Goal: Transaction & Acquisition: Purchase product/service

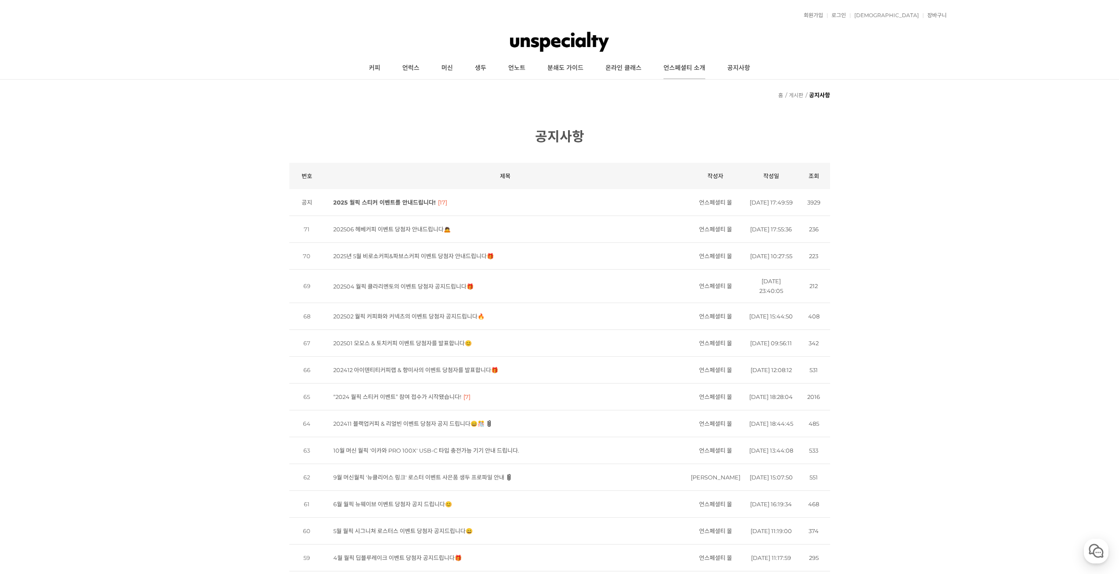
click at [703, 68] on link "언스페셜티 소개" at bounding box center [684, 68] width 64 height 22
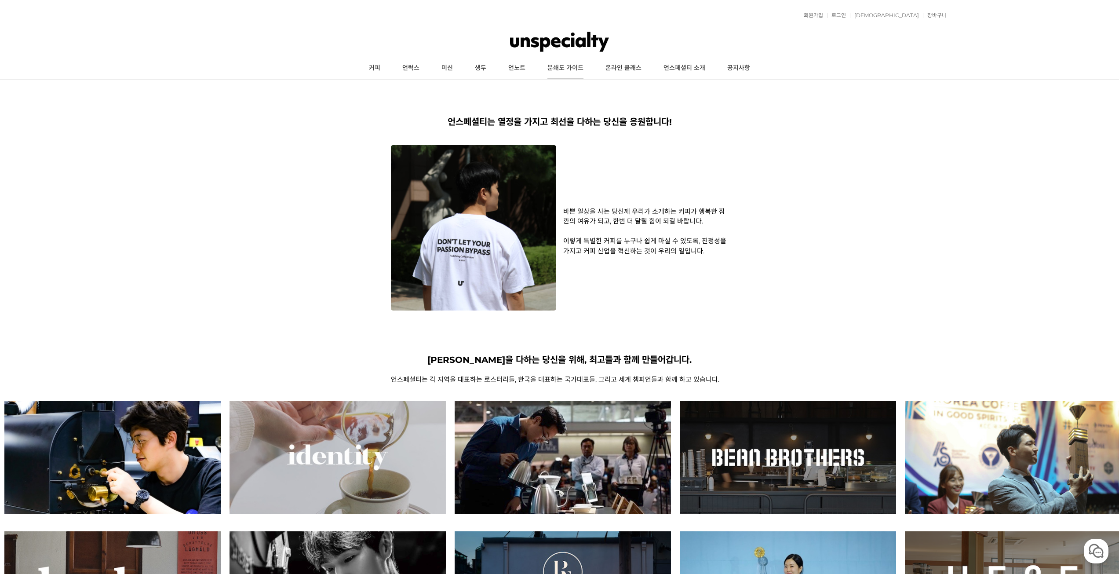
click at [573, 72] on link "분쇄도 가이드" at bounding box center [565, 68] width 58 height 22
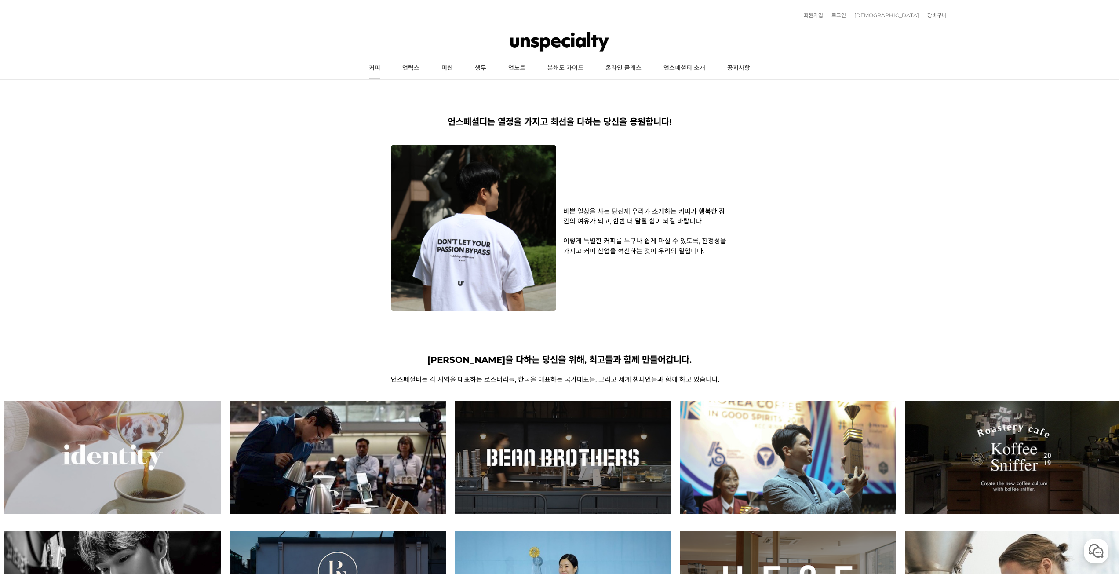
click at [376, 66] on link "커피" at bounding box center [374, 68] width 33 height 22
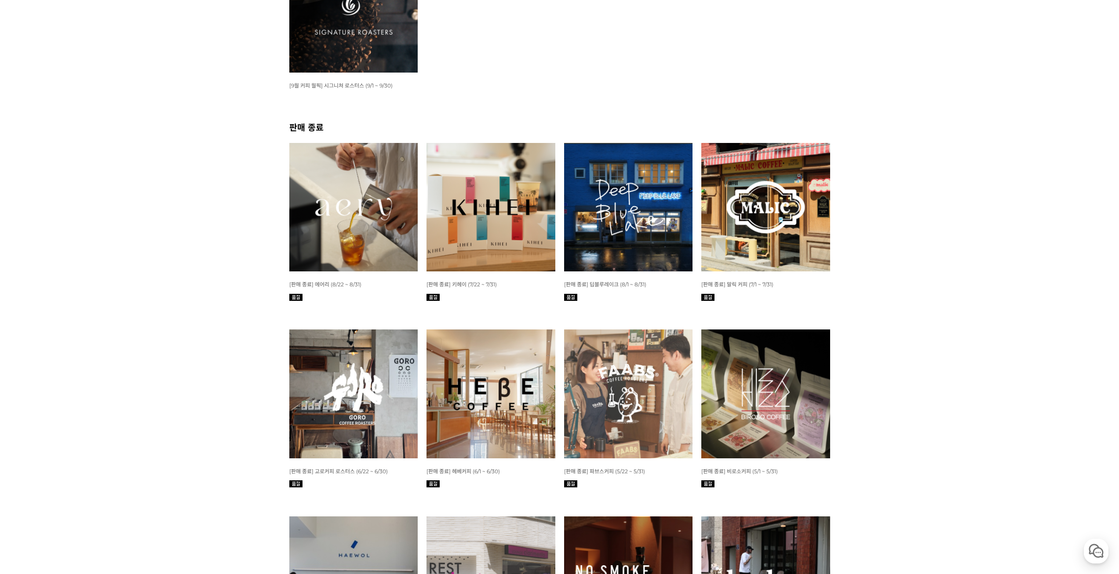
scroll to position [264, 0]
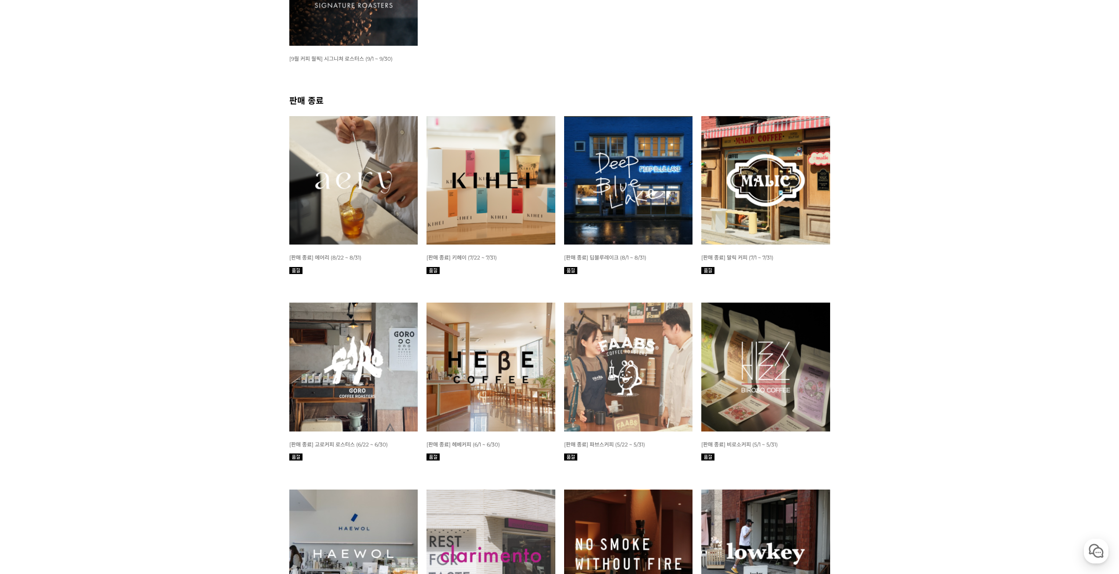
click at [663, 175] on img at bounding box center [628, 180] width 129 height 129
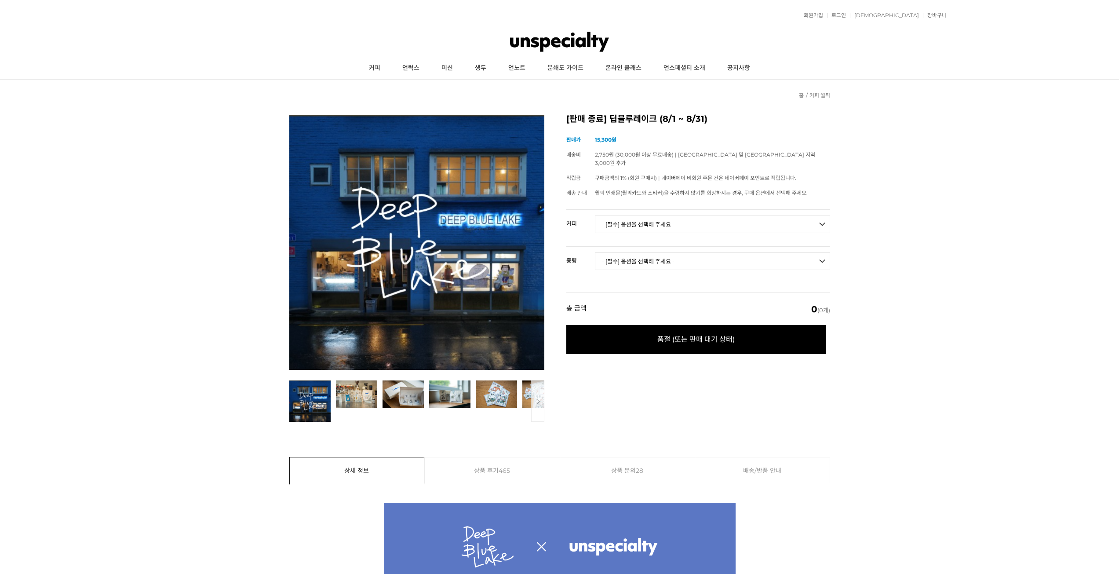
click at [634, 215] on select "- [필수] 옵션을 선택해 주세요 - ------------------- 언스페셜티 분쇄도 가이드 종이 (주문 1건당 최대 1개 제공) 월픽 …" at bounding box center [712, 224] width 235 height 18
select select "블루 블랜딩"
click at [595, 215] on select "- [필수] 옵션을 선택해 주세요 - ------------------- 언스페셜티 분쇄도 가이드 종이 (주문 1건당 최대 1개 제공) 월픽 …" at bounding box center [712, 224] width 235 height 18
click at [649, 252] on select "- [필수] 옵션을 선택해 주세요 - ------------------- 220g 500g 1kg" at bounding box center [712, 261] width 235 height 18
select select "220g"
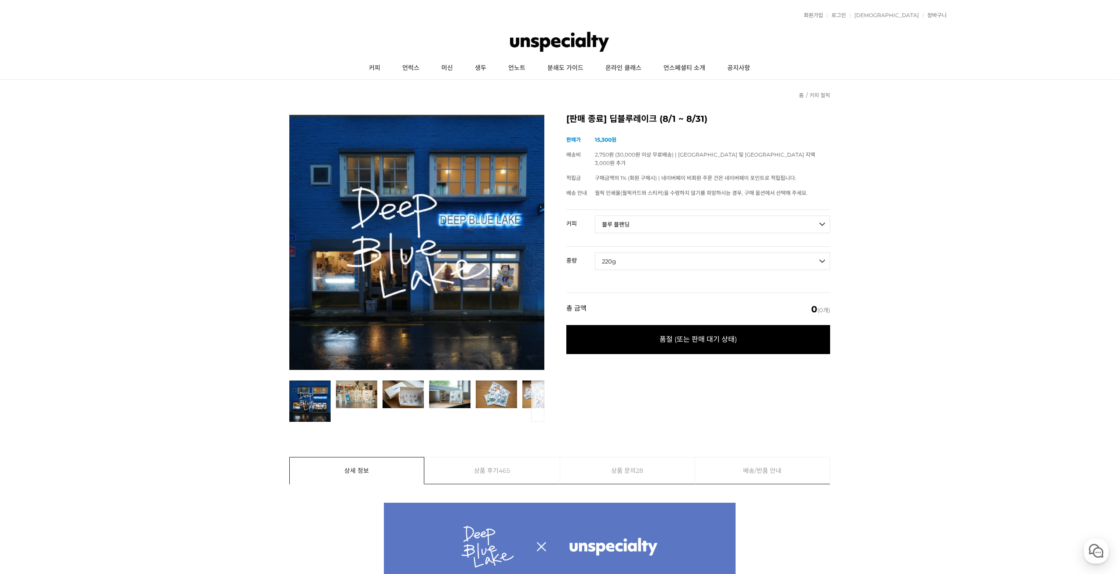
click at [595, 252] on select "- [필수] 옵션을 선택해 주세요 - ------------------- 220g 500g 1kg" at bounding box center [712, 261] width 235 height 18
select select "*"
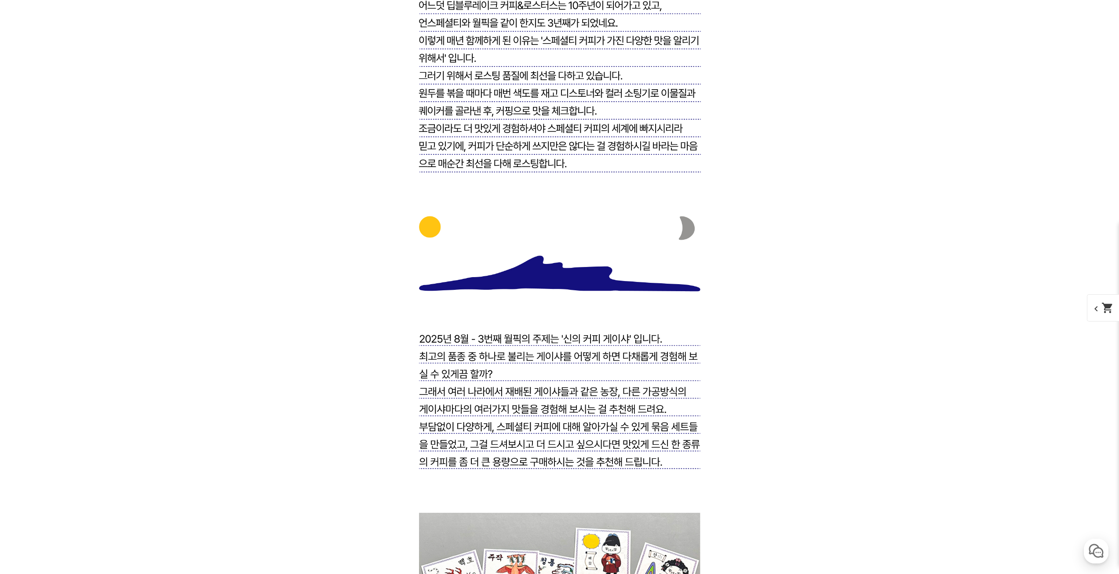
scroll to position [1476, 0]
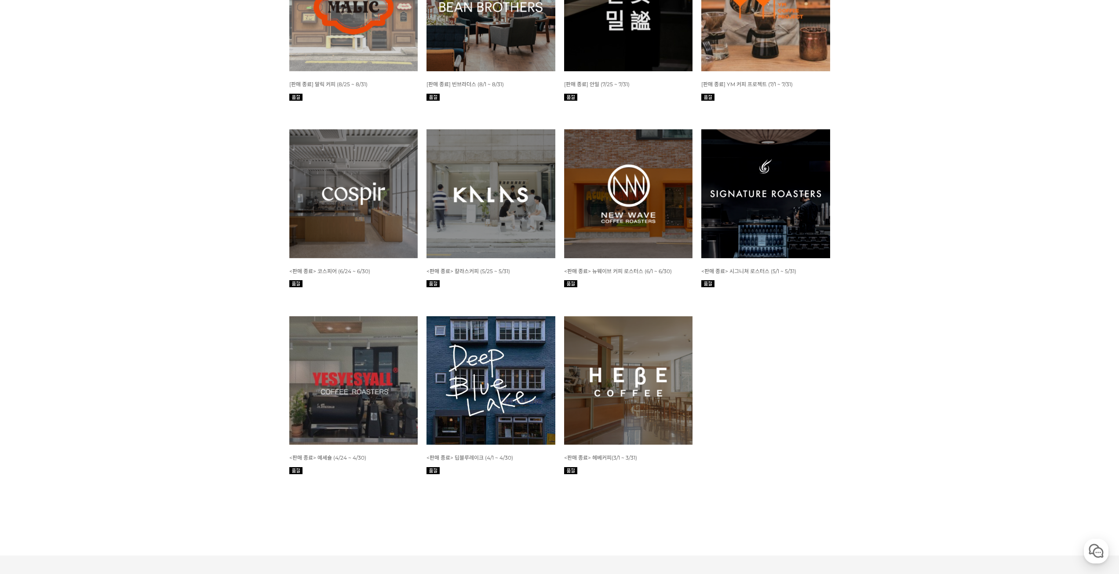
scroll to position [1562, 0]
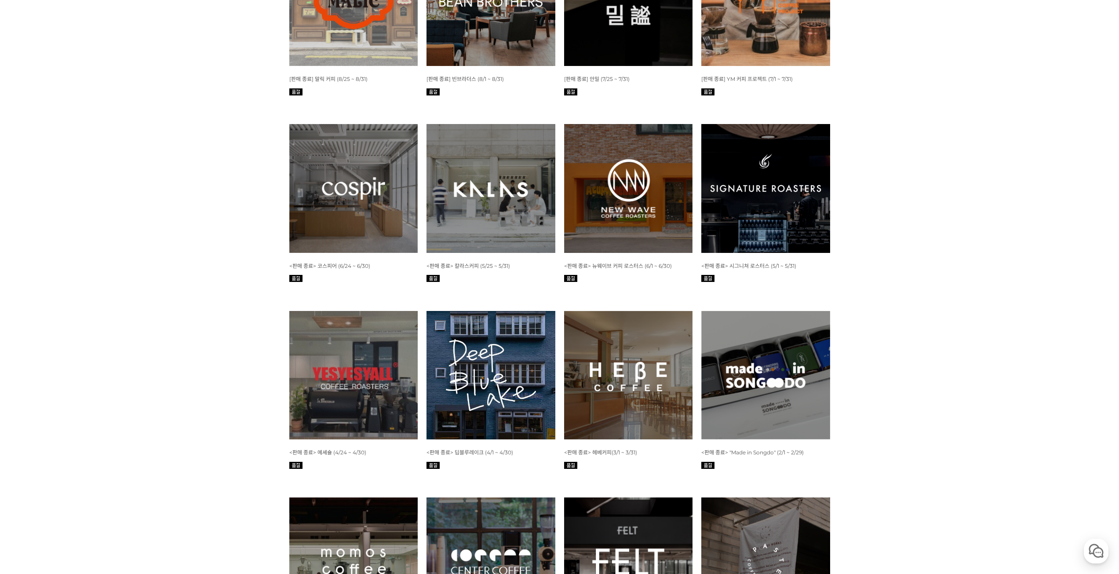
click at [479, 359] on img at bounding box center [490, 375] width 129 height 129
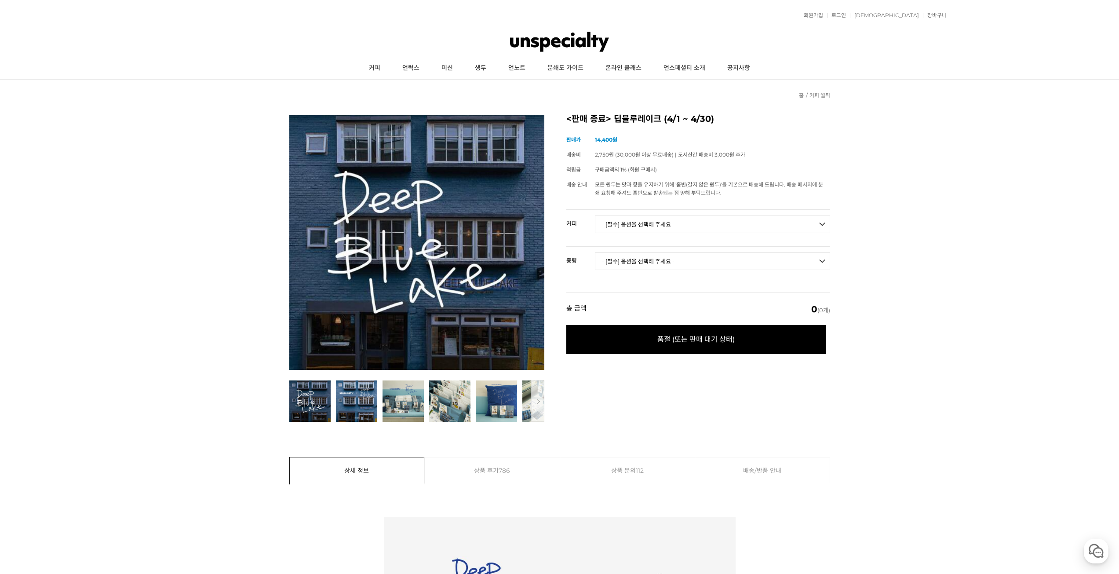
drag, startPoint x: 694, startPoint y: 229, endPoint x: 698, endPoint y: 223, distance: 6.9
click at [694, 229] on select "- [필수] 옵션을 선택해 주세요 - ------------------- 언스페셜티 분쇄도 가이드 종이(주문 1건당 최대 1개 제공) [4.2…" at bounding box center [712, 224] width 235 height 18
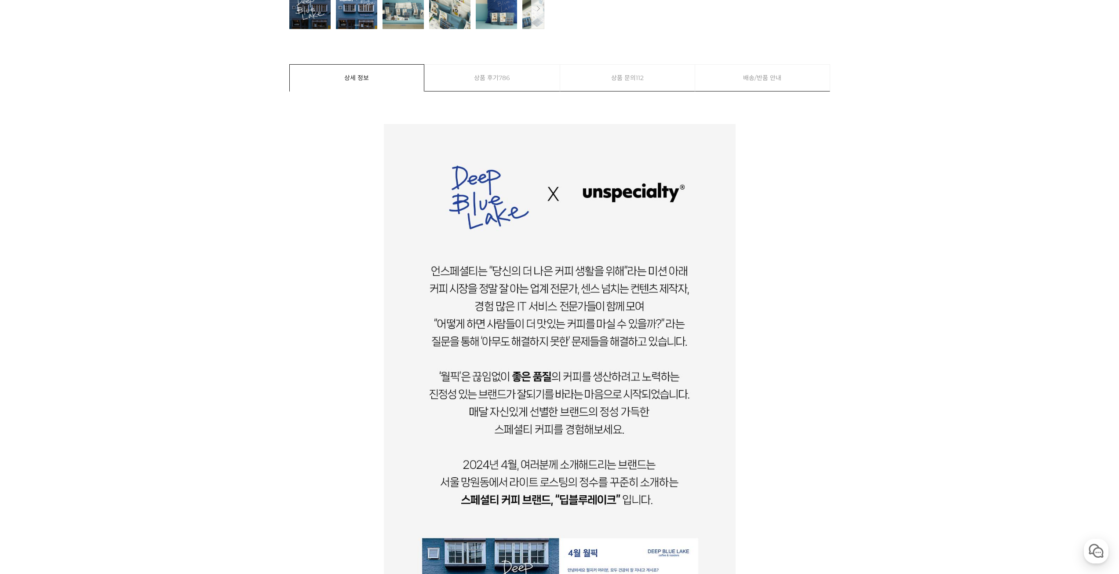
scroll to position [528, 0]
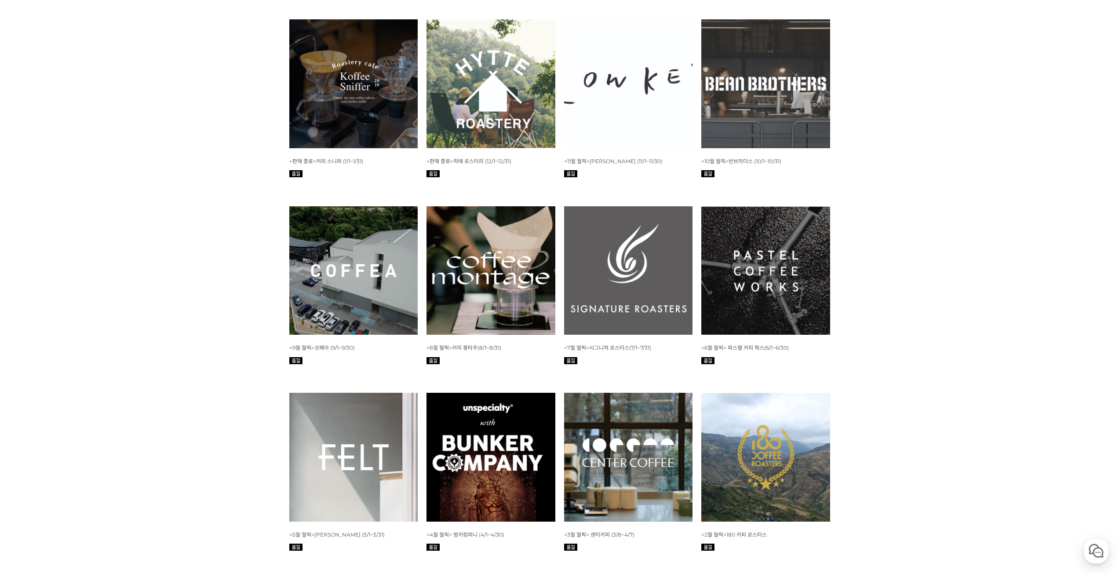
scroll to position [2783, 0]
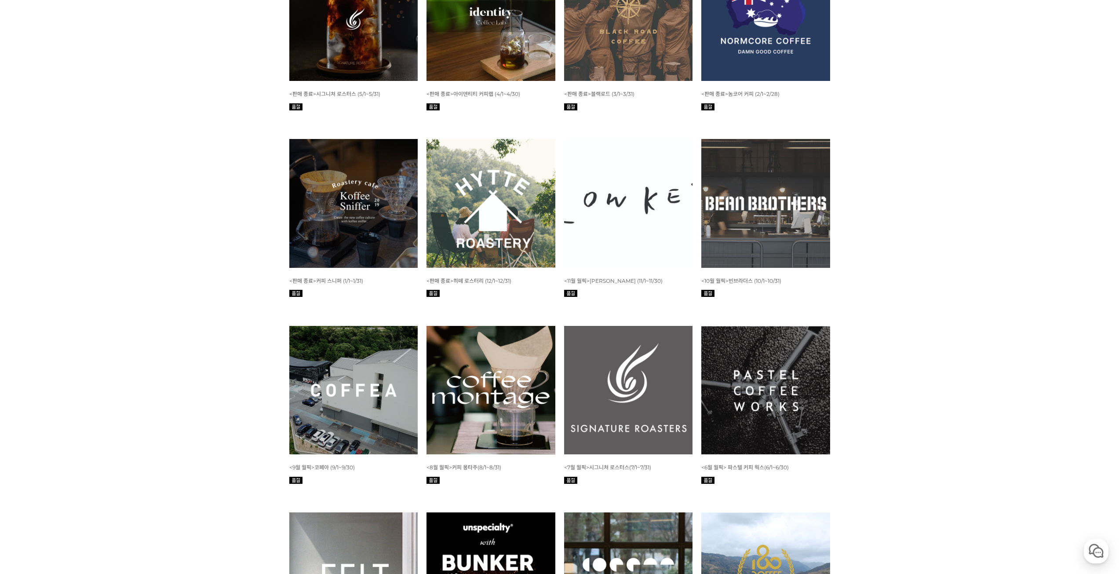
click at [499, 81] on img at bounding box center [490, 17] width 129 height 129
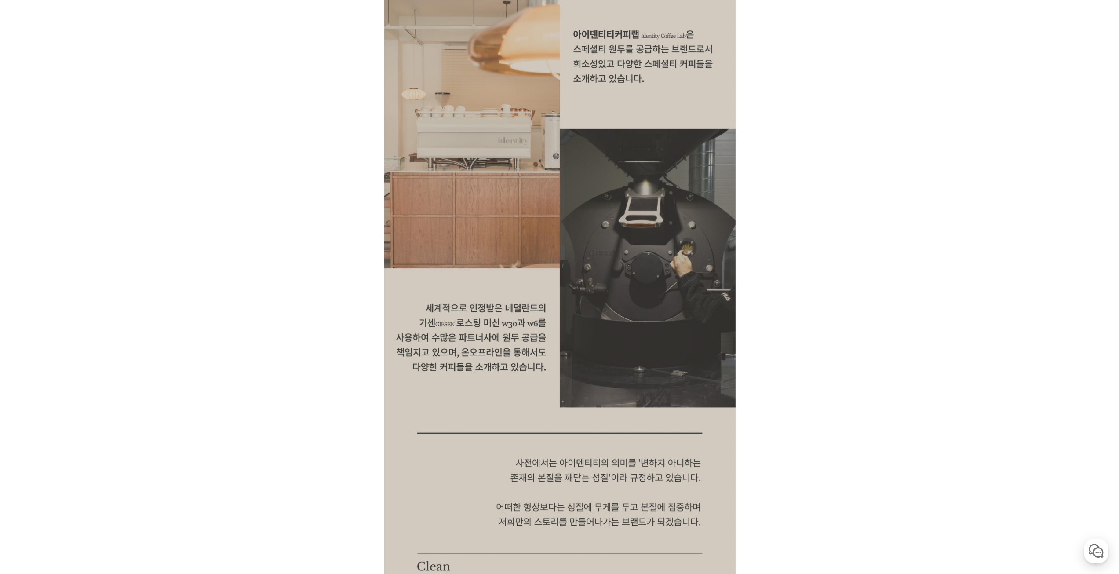
scroll to position [703, 0]
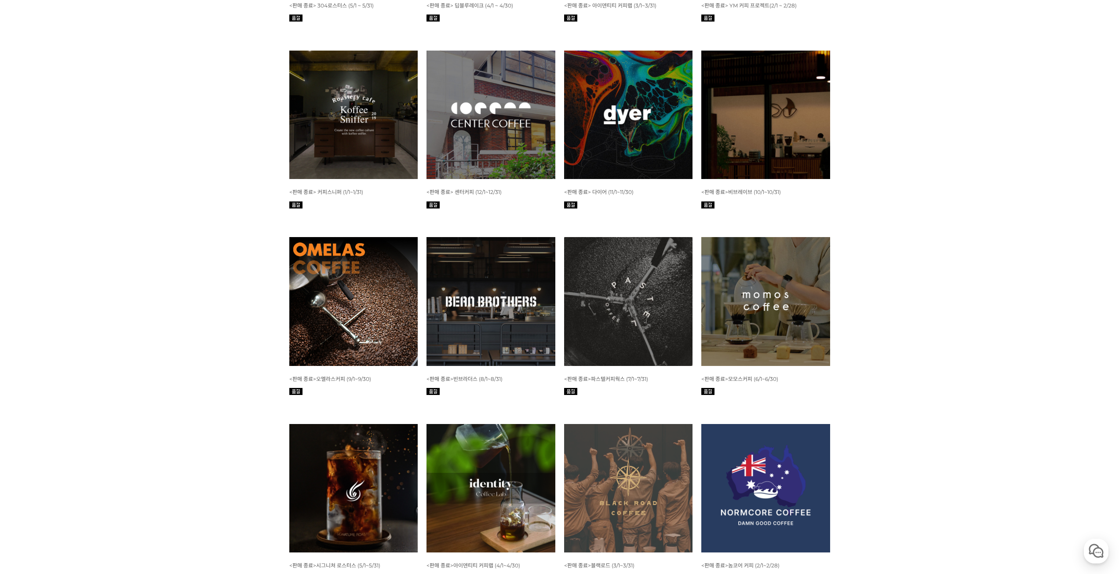
scroll to position [2563, 0]
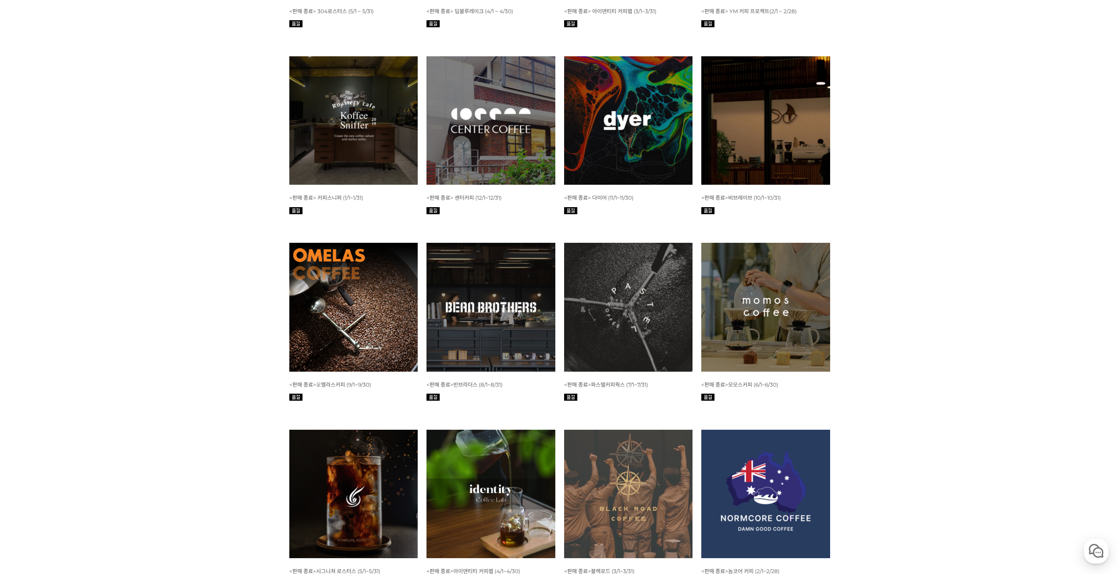
click at [453, 326] on img at bounding box center [490, 307] width 129 height 129
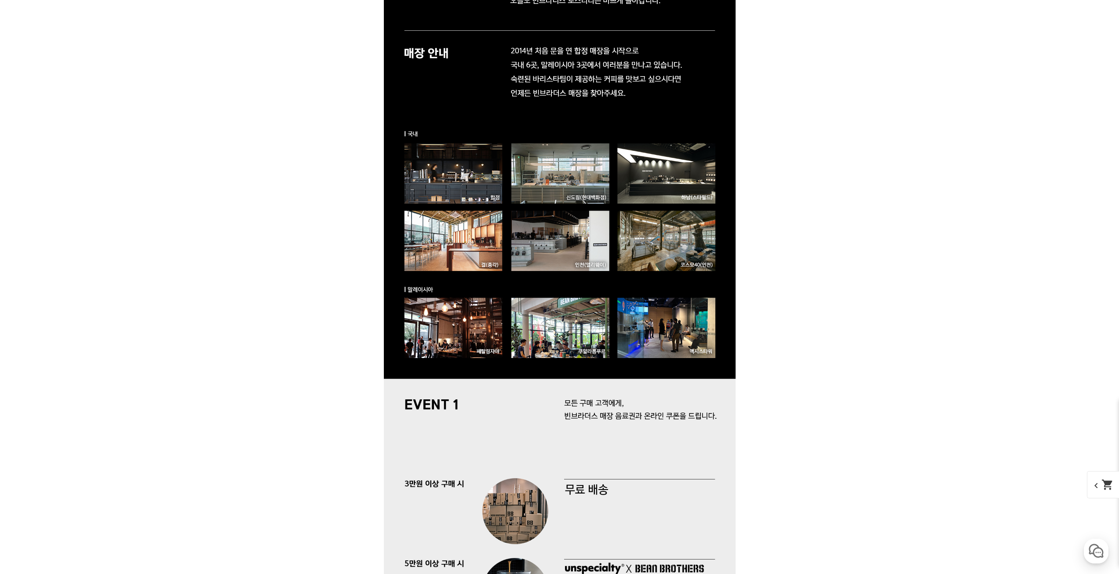
scroll to position [1934, 0]
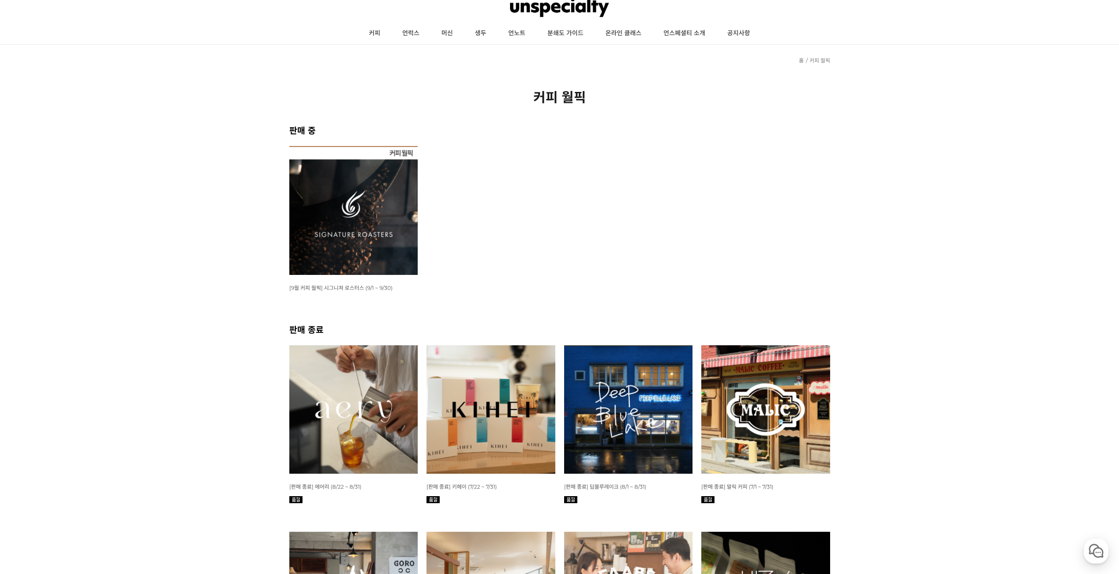
scroll to position [28, 0]
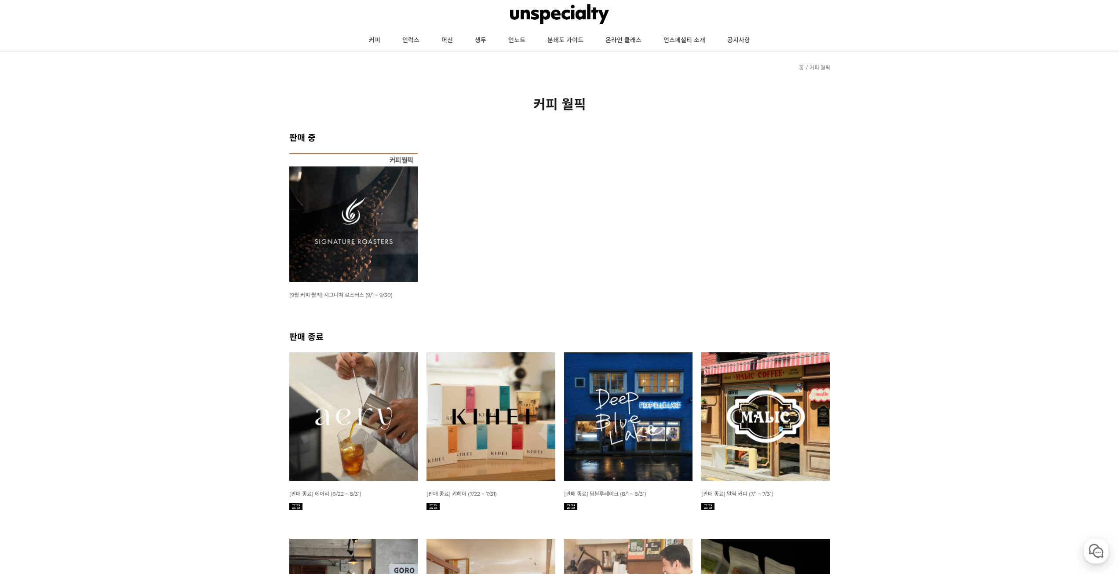
click at [353, 226] on img at bounding box center [353, 217] width 129 height 129
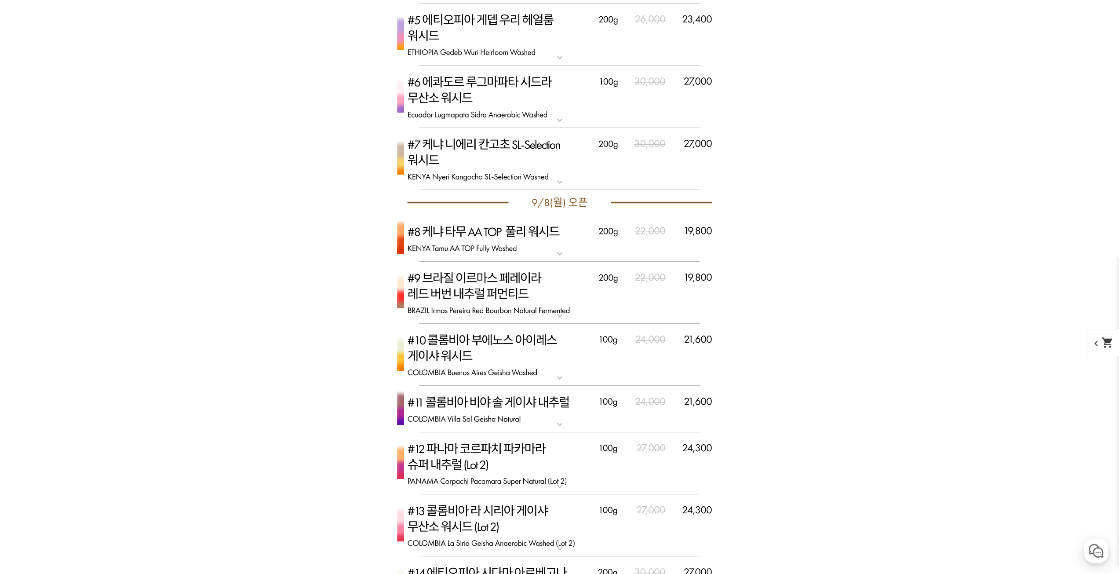
scroll to position [3034, 0]
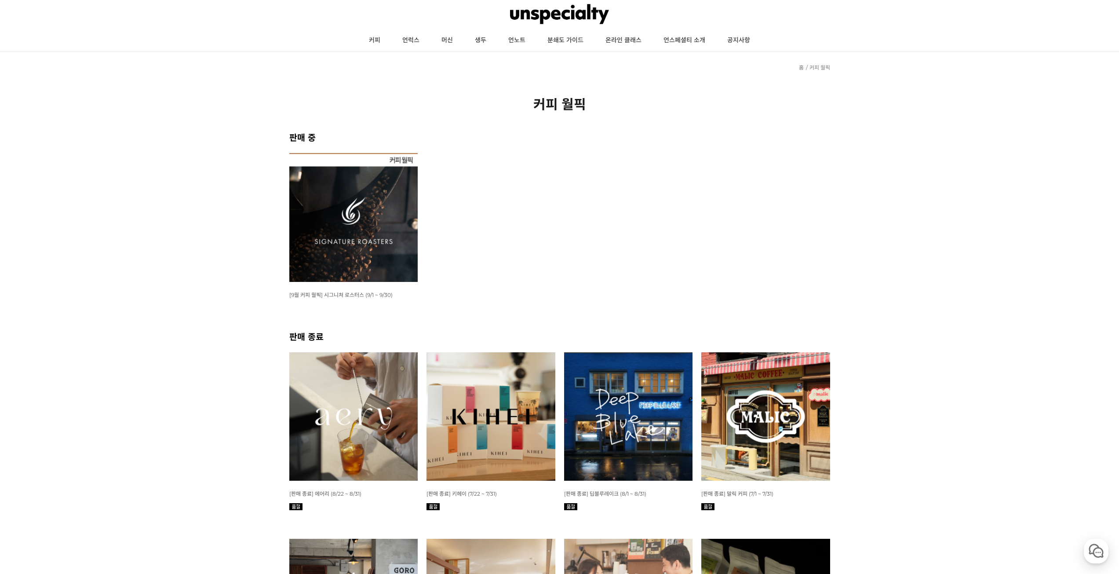
click at [477, 428] on img at bounding box center [490, 416] width 129 height 129
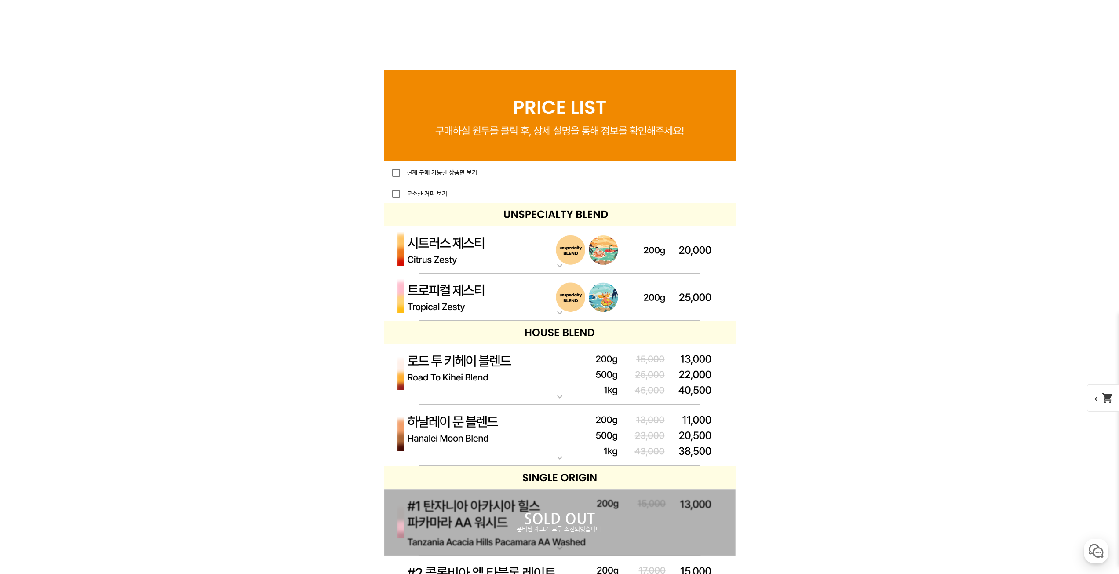
scroll to position [2110, 0]
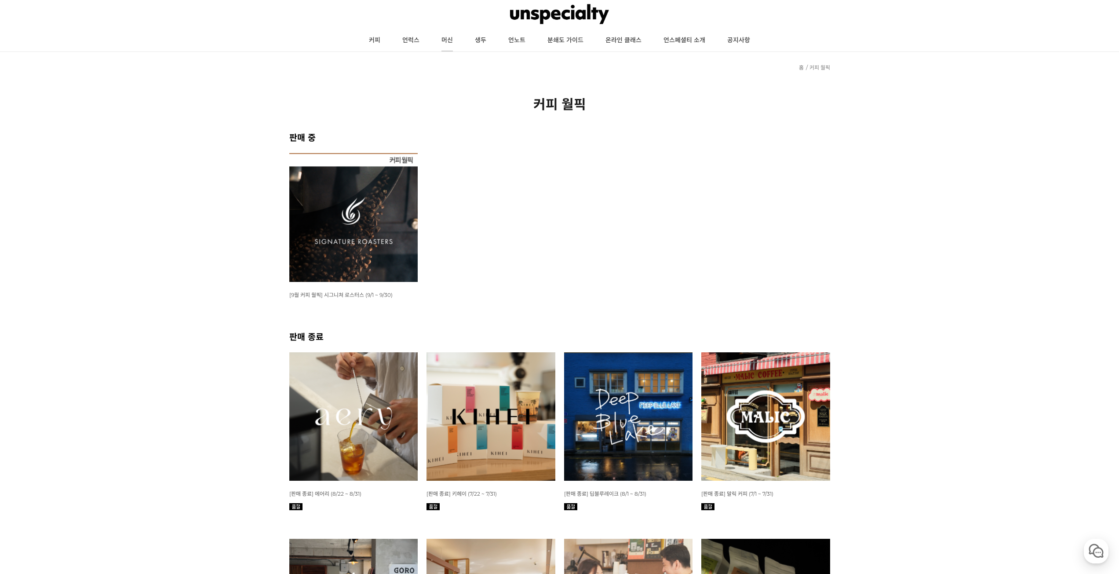
click at [447, 43] on link "머신" at bounding box center [446, 40] width 33 height 22
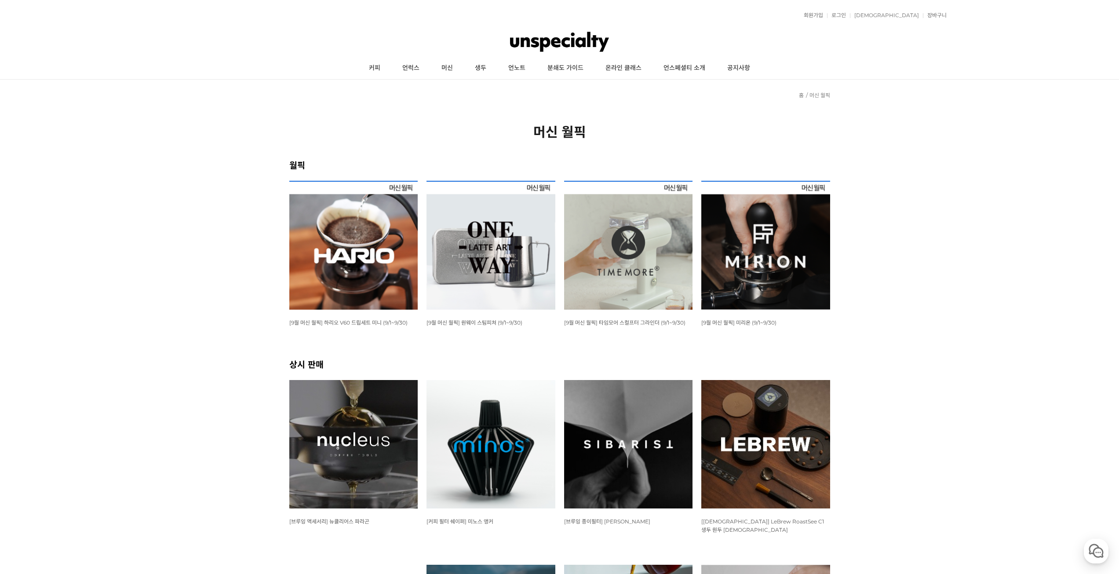
click at [483, 38] on div at bounding box center [560, 41] width 774 height 31
